Goal: Information Seeking & Learning: Learn about a topic

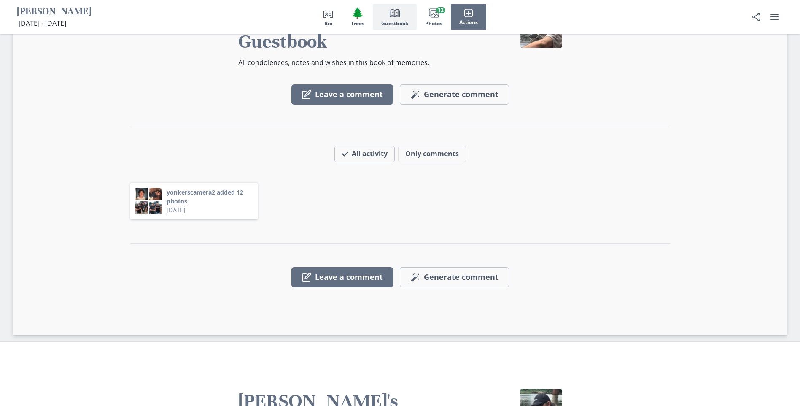
scroll to position [759, 0]
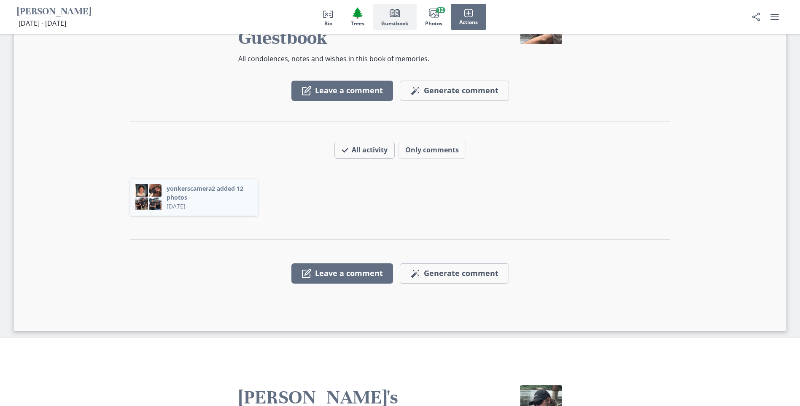
click at [207, 184] on button "yonkerscamera2 added 12 photos" at bounding box center [210, 193] width 86 height 18
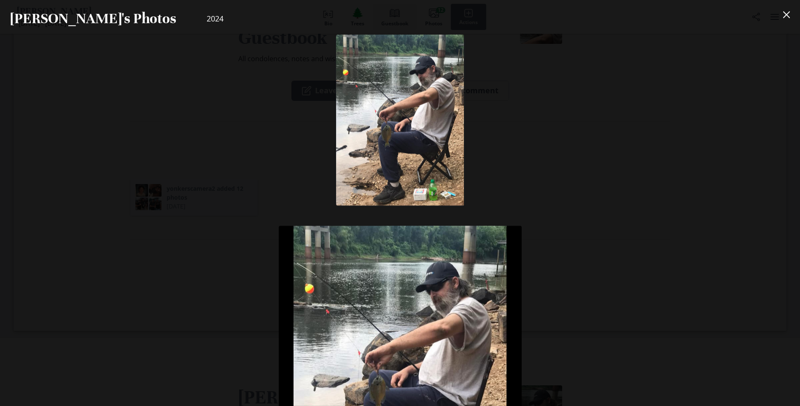
scroll to position [3930, 0]
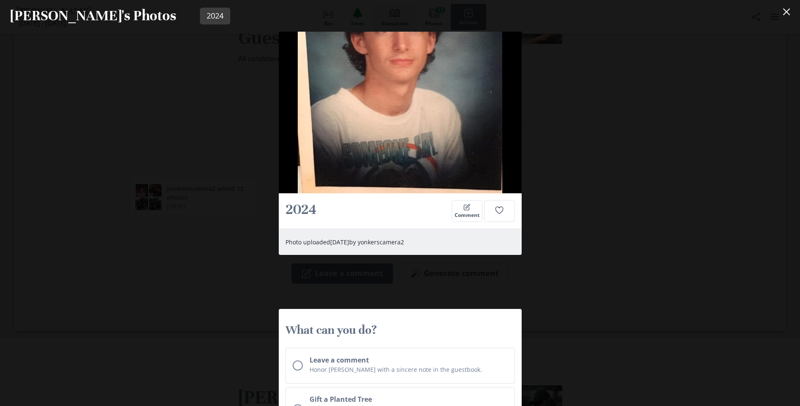
click at [606, 208] on div "2024 Comment Photo uploaded [DATE] by yonkerscamera2 2024 Comment Photo uploade…" at bounding box center [400, 219] width 800 height 374
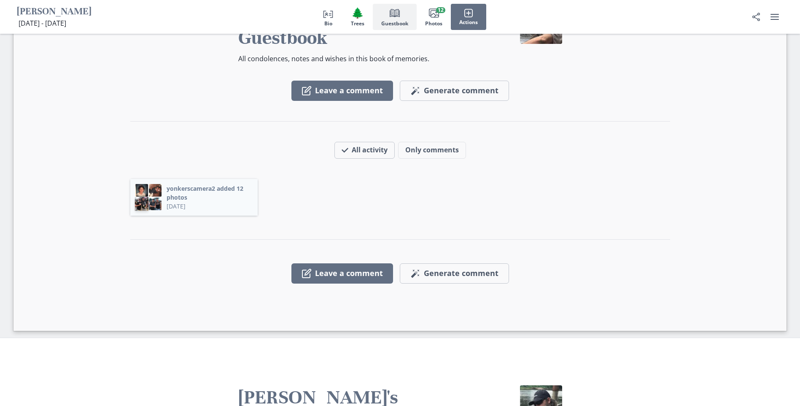
click at [145, 197] on img at bounding box center [142, 204] width 14 height 14
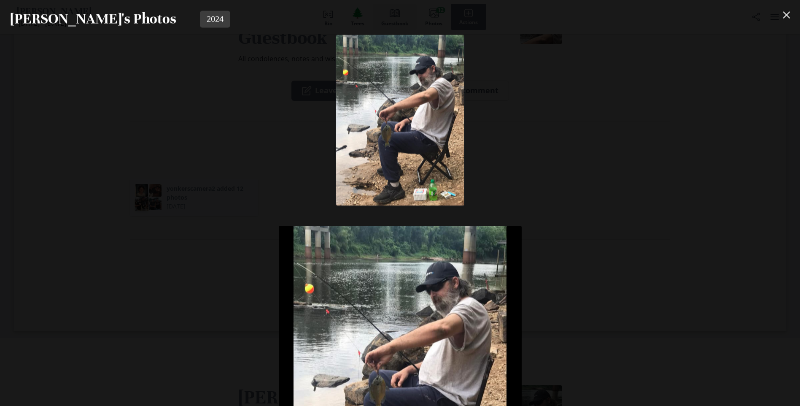
scroll to position [3239, 0]
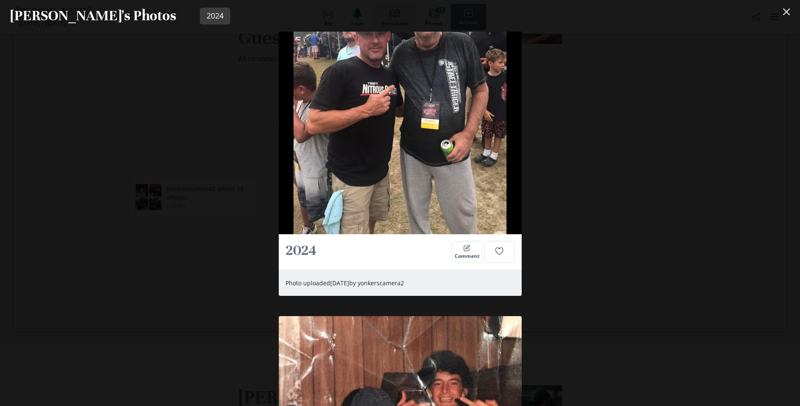
click at [567, 198] on div "2024 Comment Photo uploaded [DATE] by yonkerscamera2 2024 Comment Photo uploade…" at bounding box center [400, 219] width 800 height 374
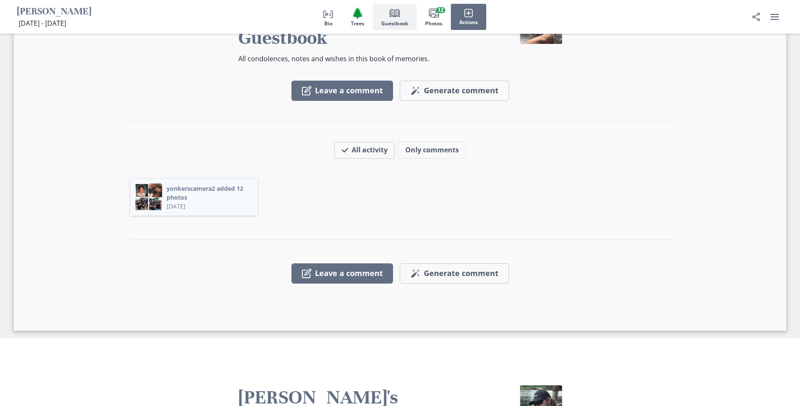
click at [152, 184] on img at bounding box center [155, 191] width 14 height 14
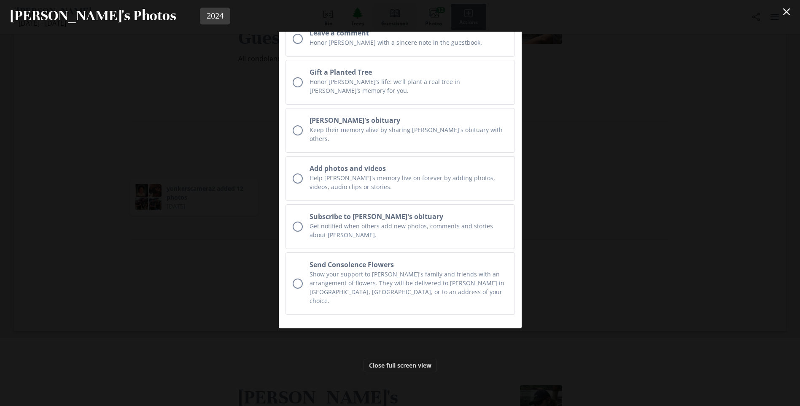
scroll to position [4356, 0]
click at [563, 224] on div "2024 Comment Photo uploaded [DATE] by yonkerscamera2 2024 Comment Photo uploade…" at bounding box center [400, 219] width 800 height 374
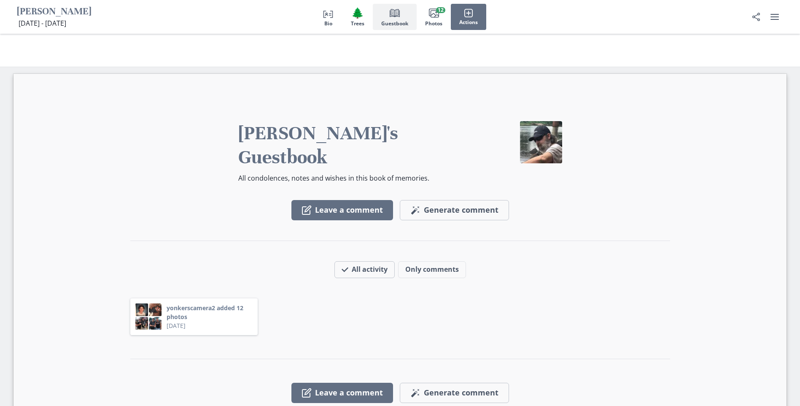
scroll to position [633, 0]
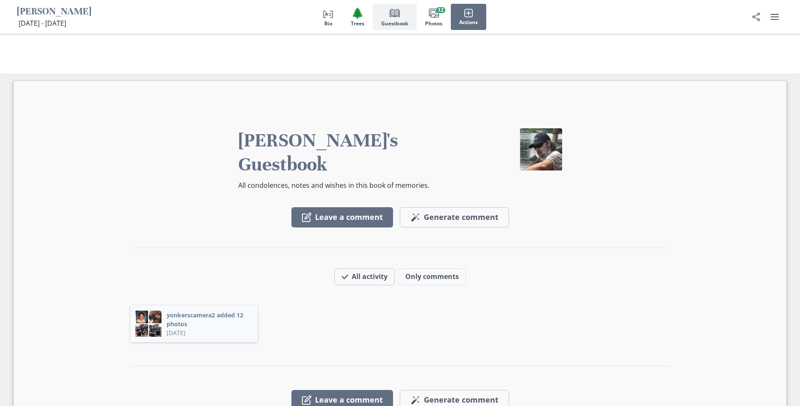
click at [201, 311] on button "yonkerscamera2 added 12 photos" at bounding box center [210, 320] width 86 height 18
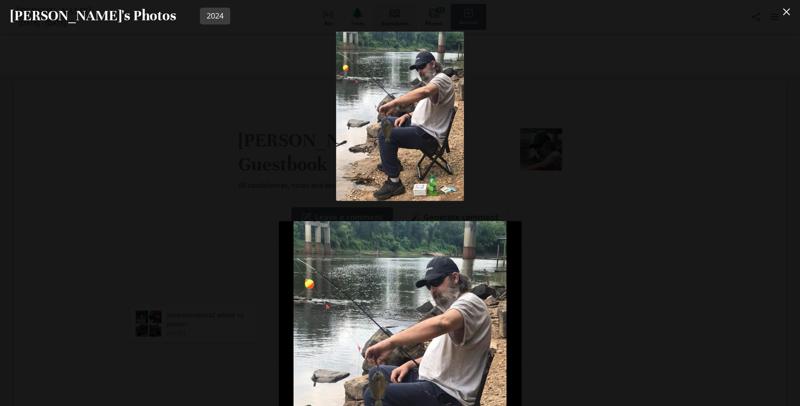
scroll to position [0, 0]
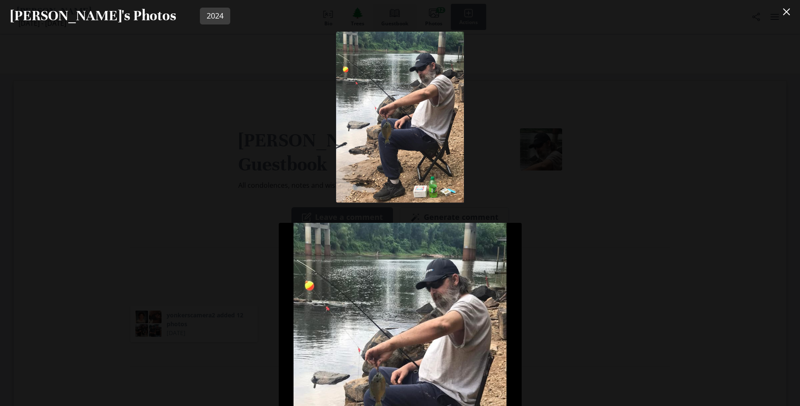
click at [561, 259] on div "2024 Comment Photo uploaded [DATE] by yonkerscamera2 2024 Comment Photo uploade…" at bounding box center [400, 219] width 800 height 374
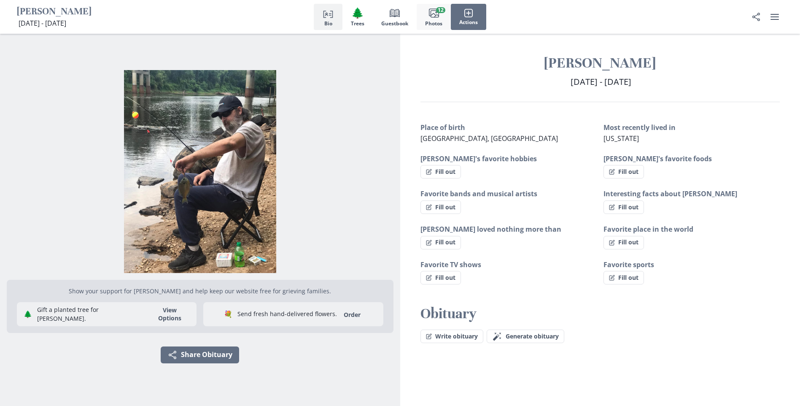
click at [429, 23] on span "Photos" at bounding box center [433, 24] width 17 height 6
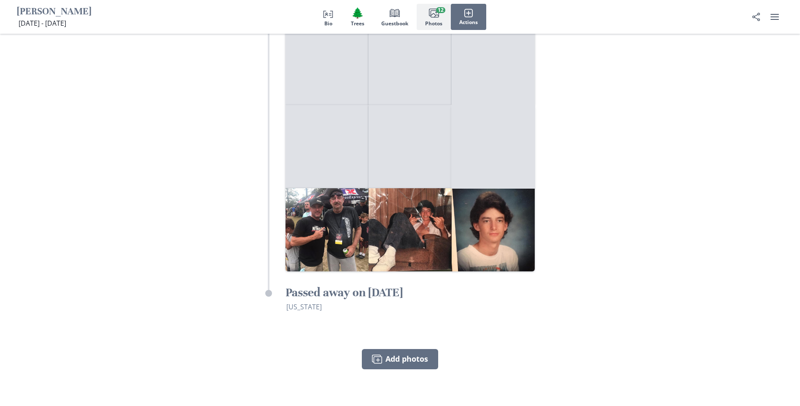
scroll to position [1430, 0]
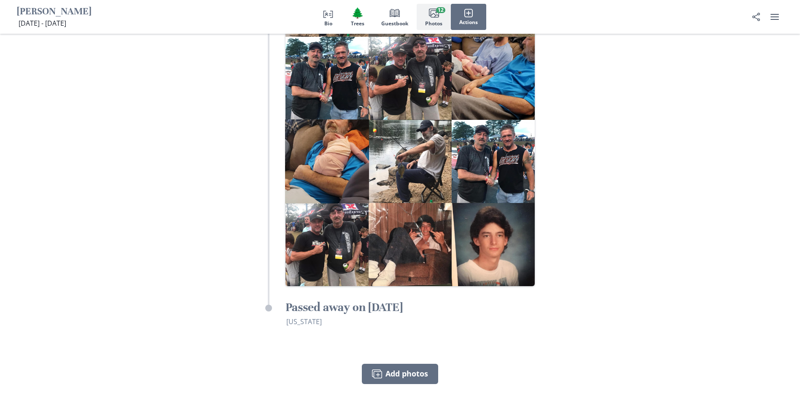
click at [346, 119] on img "Open in full screen" at bounding box center [327, 161] width 84 height 84
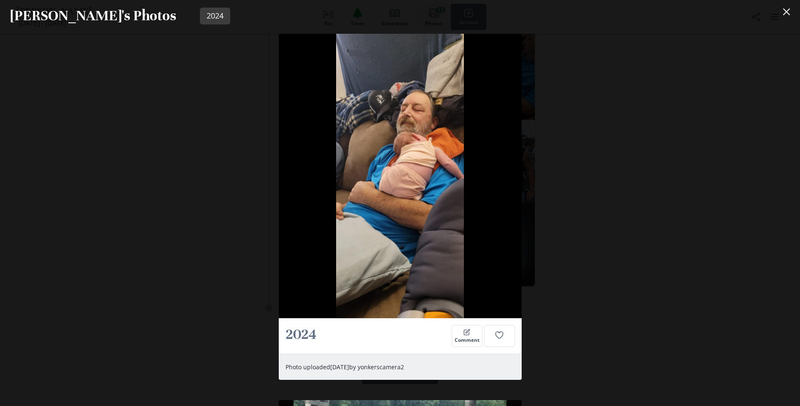
click at [560, 232] on div "2024 Comment Photo uploaded [DATE] by yonkerscamera2 2024 Comment Photo uploade…" at bounding box center [400, 219] width 800 height 374
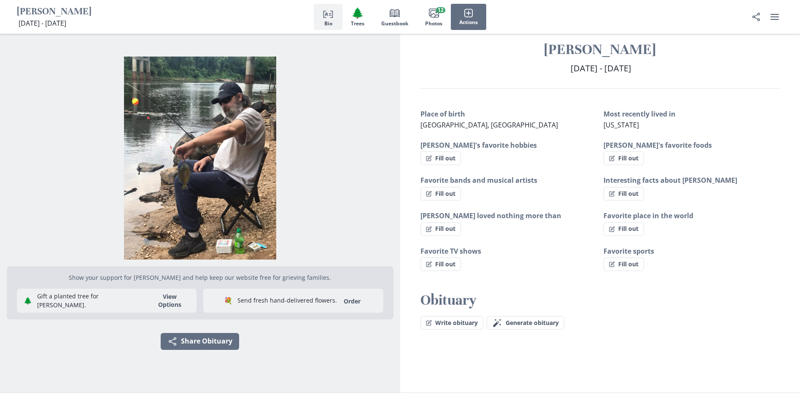
scroll to position [0, 0]
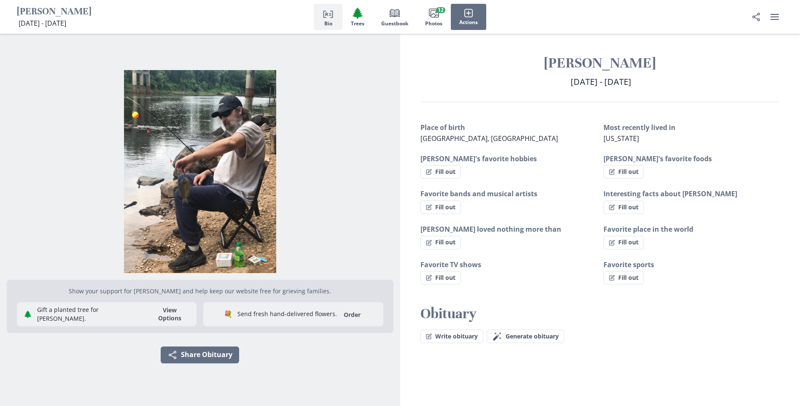
click at [38, 12] on h1 "[PERSON_NAME]" at bounding box center [54, 11] width 75 height 13
click at [50, 27] on span "[DATE] - [DATE]" at bounding box center [43, 23] width 48 height 9
click at [773, 17] on icon "user menu" at bounding box center [775, 17] width 8 height 6
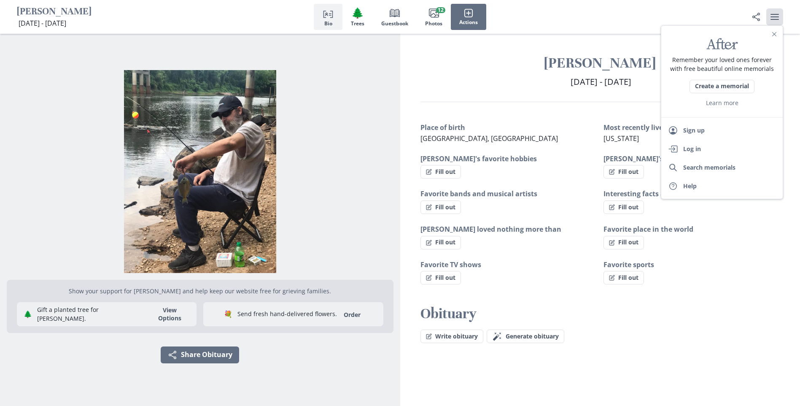
click at [720, 59] on p "Remember your loved ones forever with free beautiful online memorials" at bounding box center [722, 64] width 108 height 18
click at [583, 63] on h1 "[PERSON_NAME]" at bounding box center [601, 63] width 360 height 18
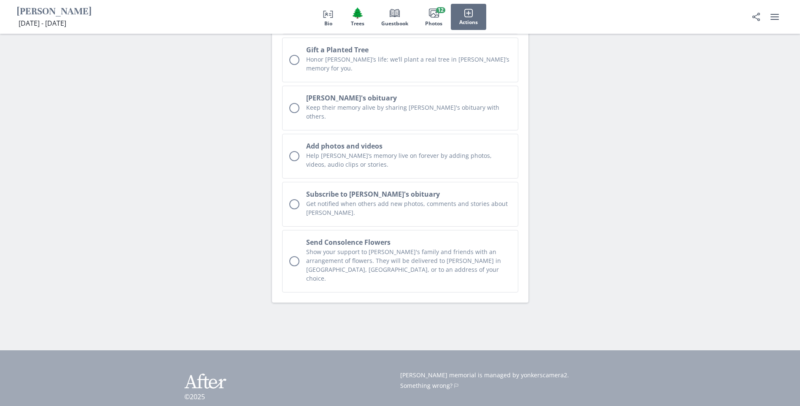
scroll to position [2047, 0]
